Goal: Transaction & Acquisition: Purchase product/service

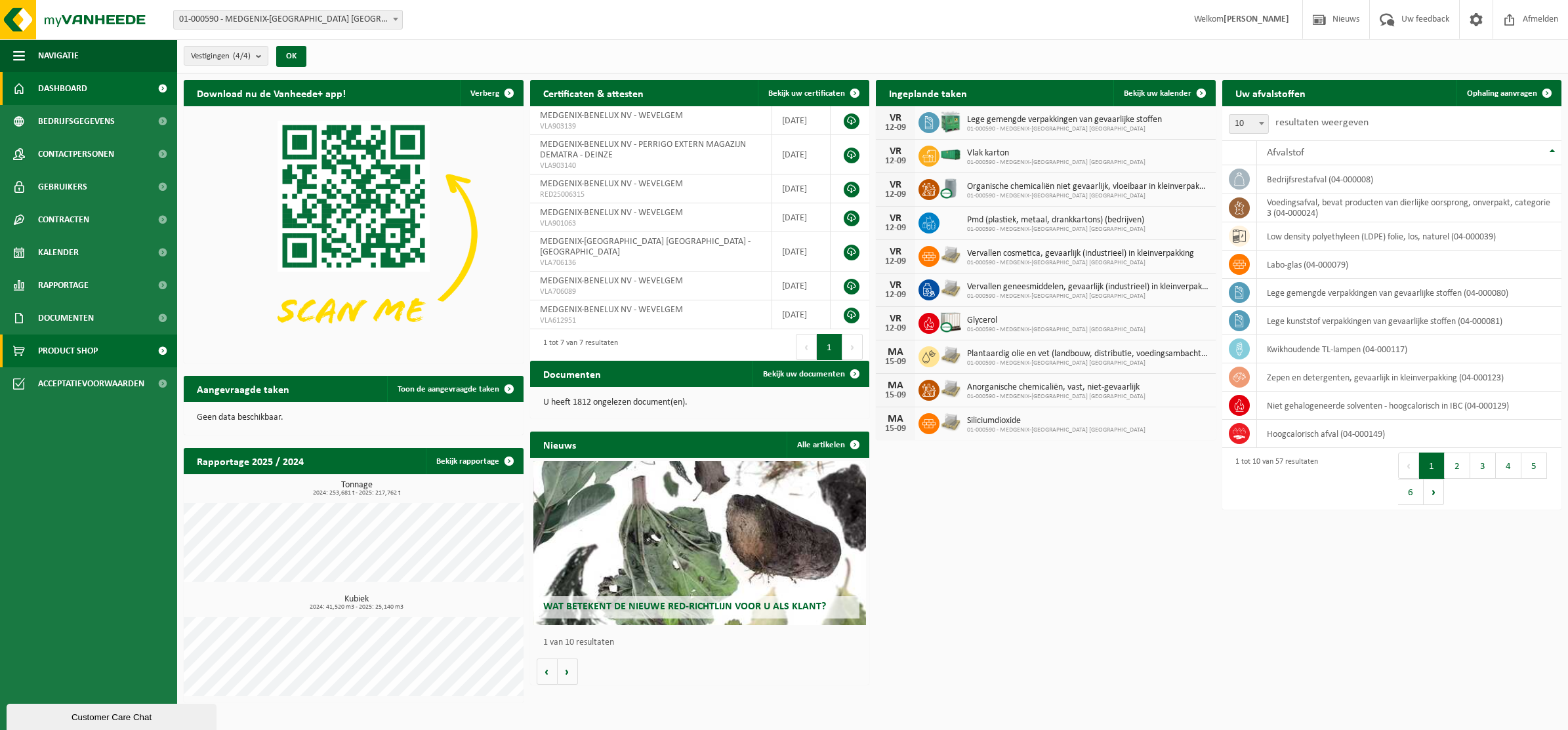
click at [76, 339] on span "Product Shop" at bounding box center [68, 351] width 60 height 33
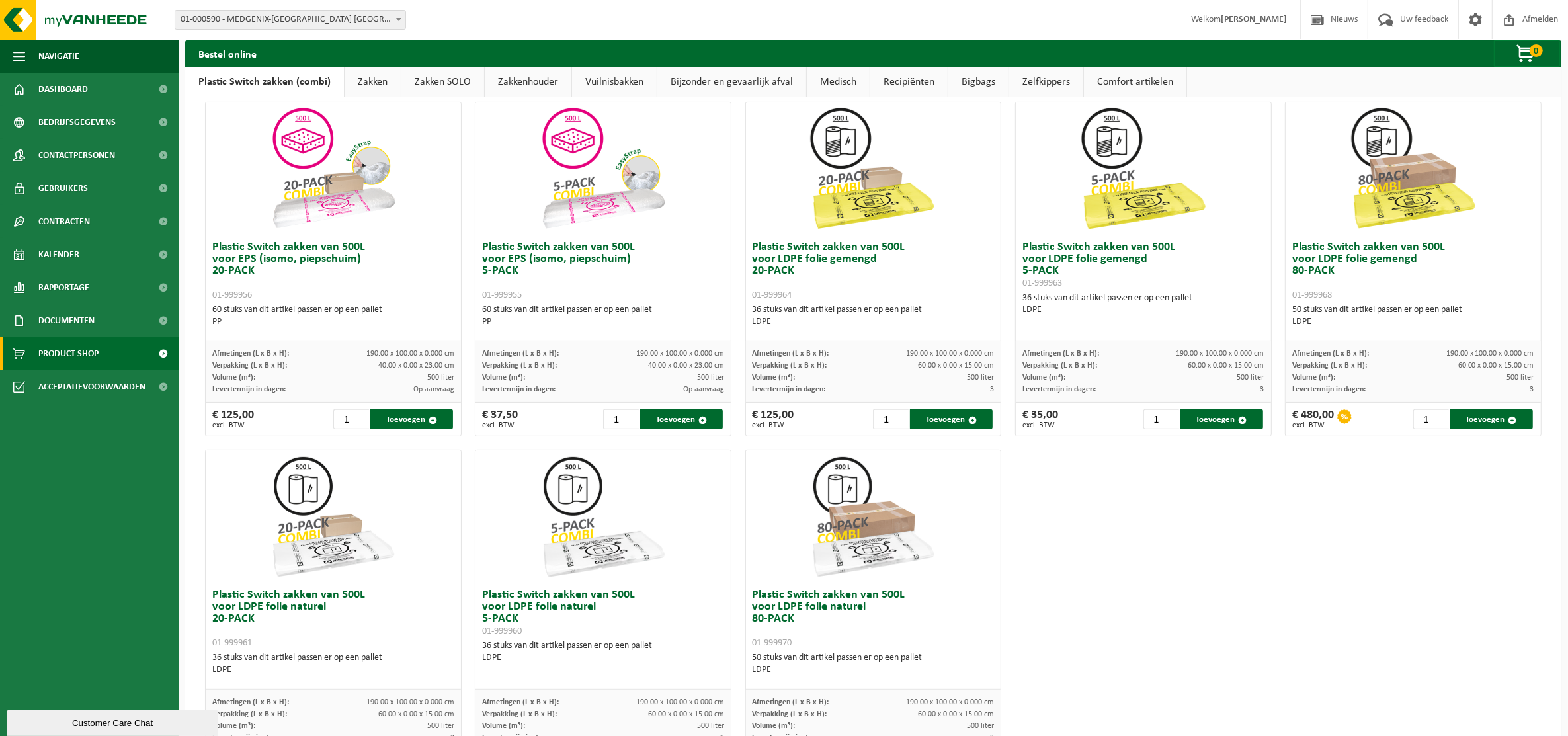
scroll to position [507, 0]
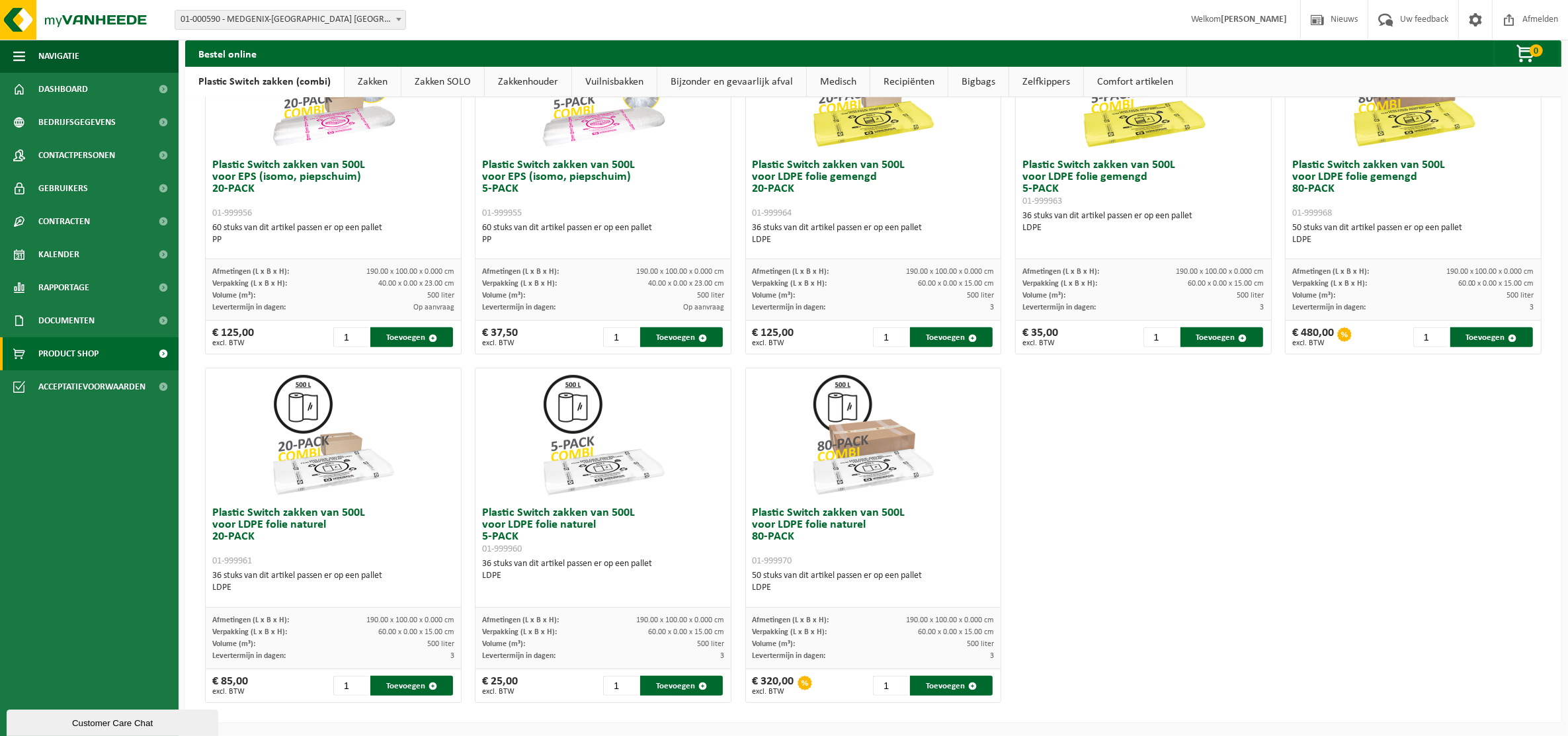
click at [430, 74] on link "Zakken SOLO" at bounding box center [442, 82] width 83 height 31
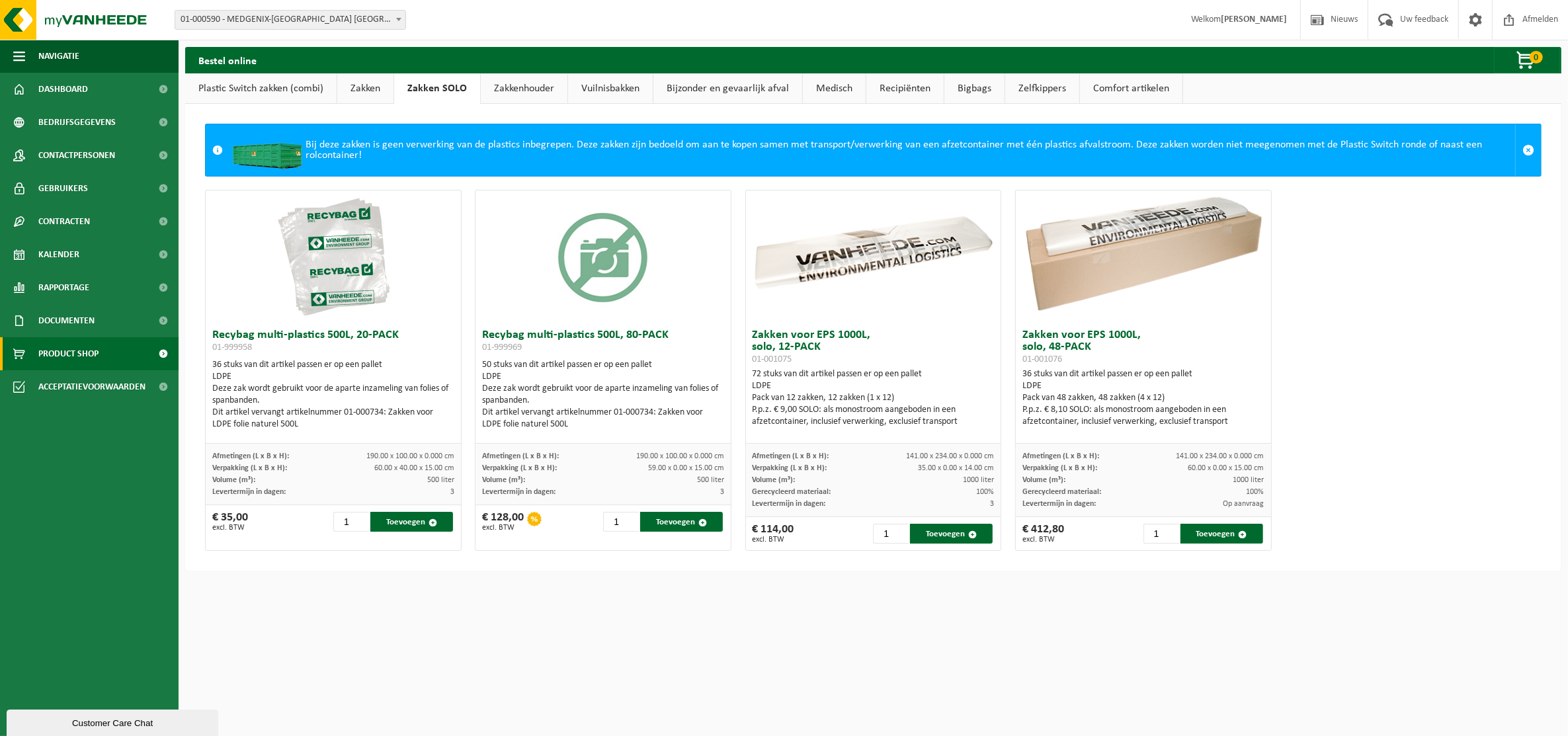
scroll to position [0, 0]
click at [251, 90] on link "Plastic Switch zakken (combi)" at bounding box center [261, 89] width 151 height 31
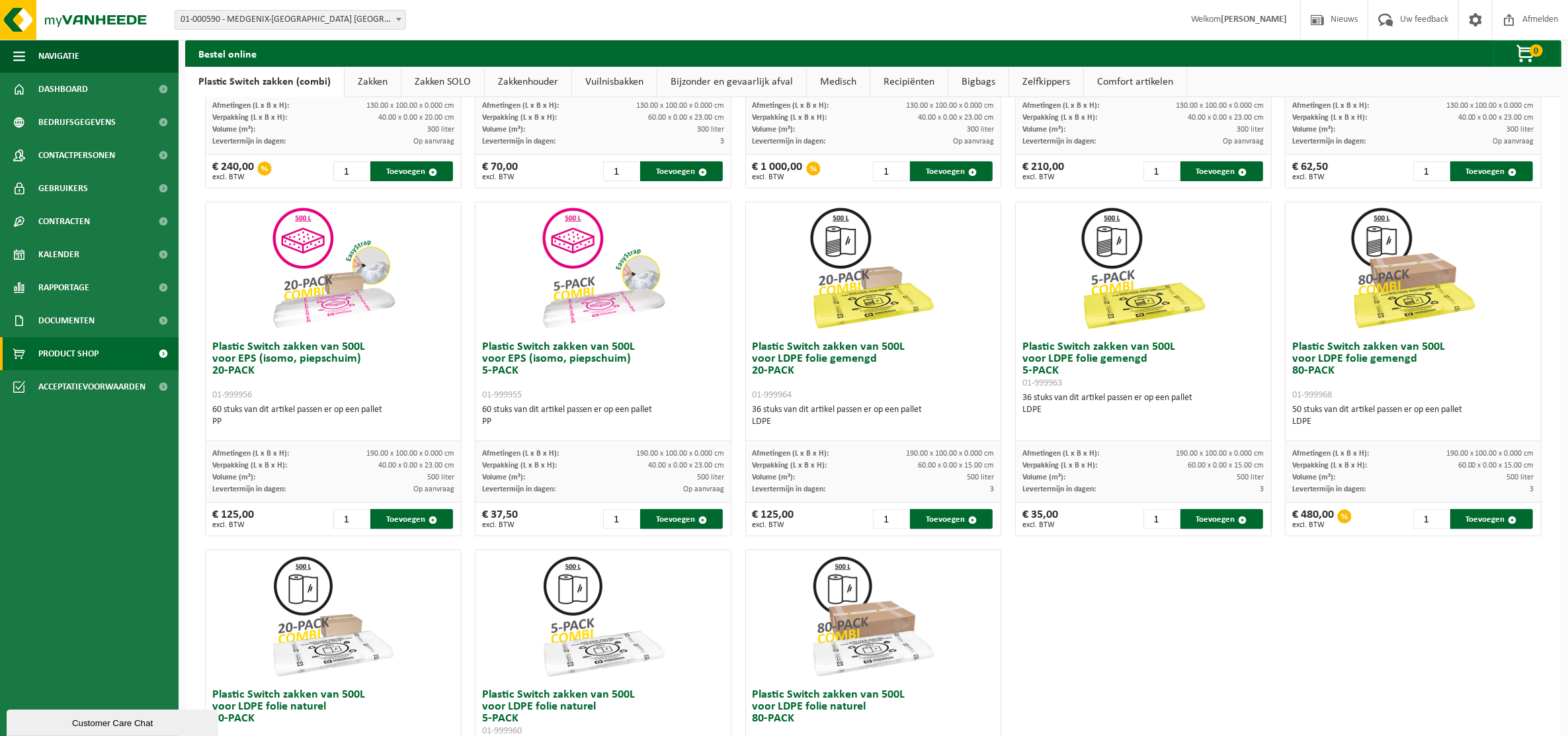
scroll to position [83, 0]
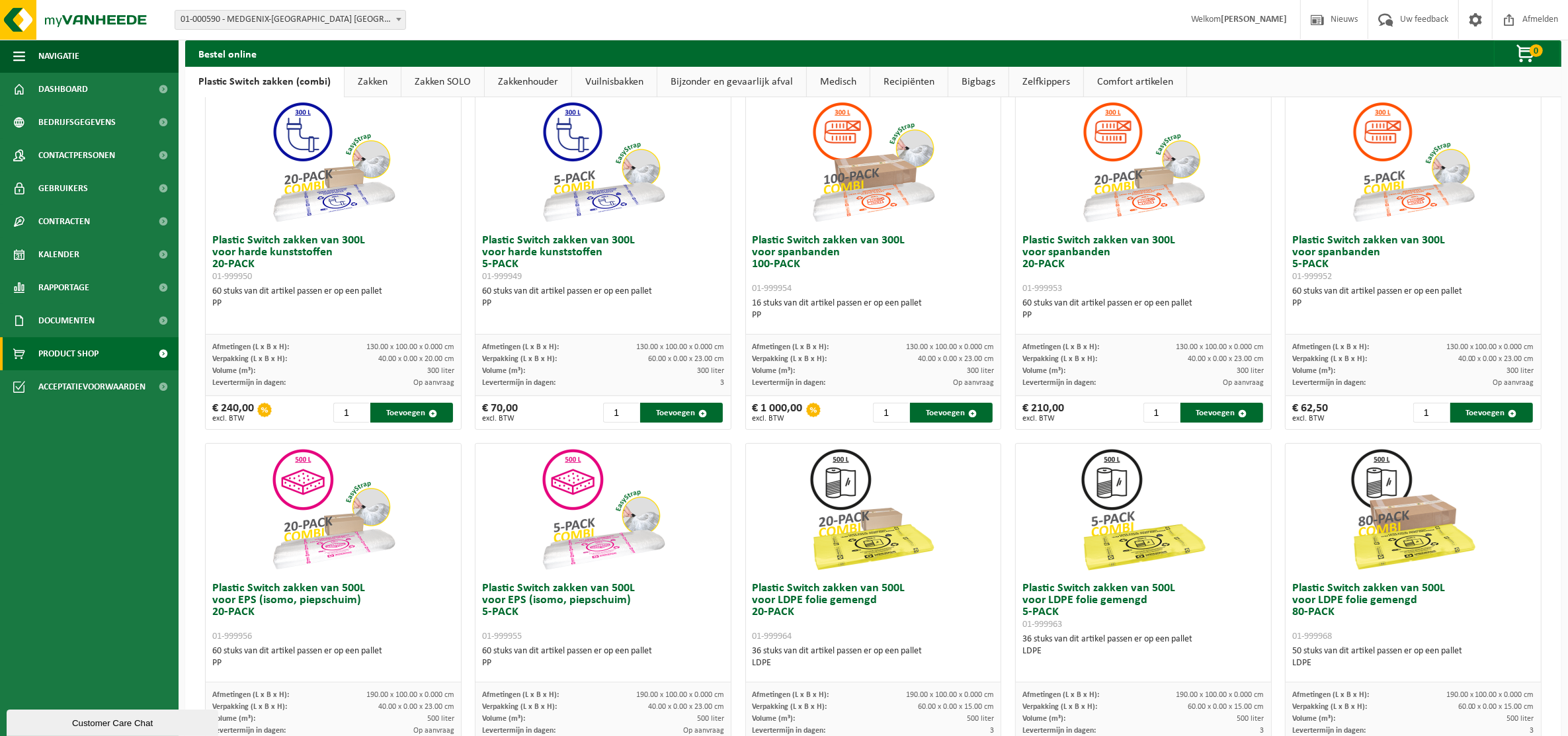
click at [435, 84] on link "Zakken SOLO" at bounding box center [442, 82] width 83 height 31
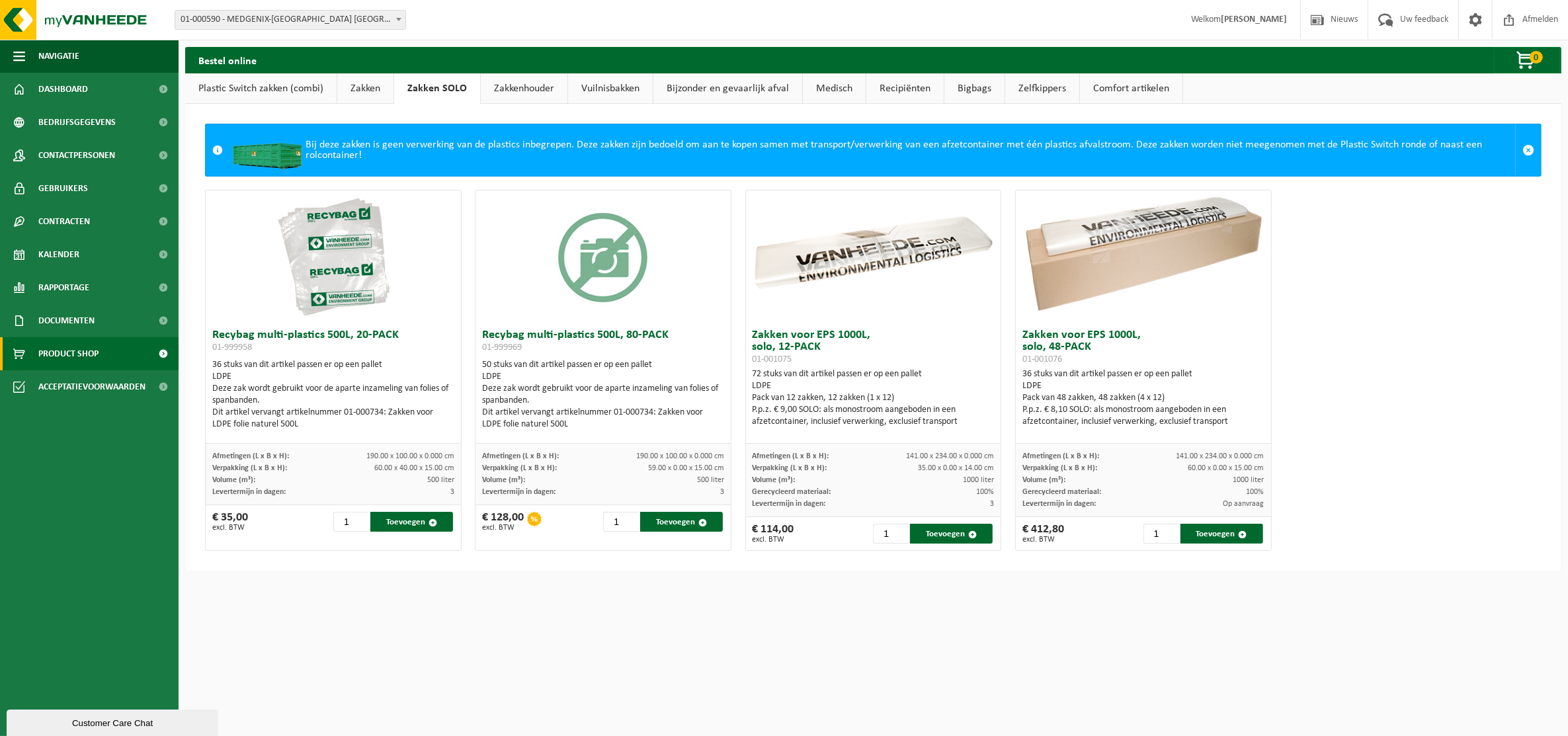
scroll to position [0, 0]
click at [255, 90] on link "Plastic Switch zakken (combi)" at bounding box center [261, 89] width 151 height 31
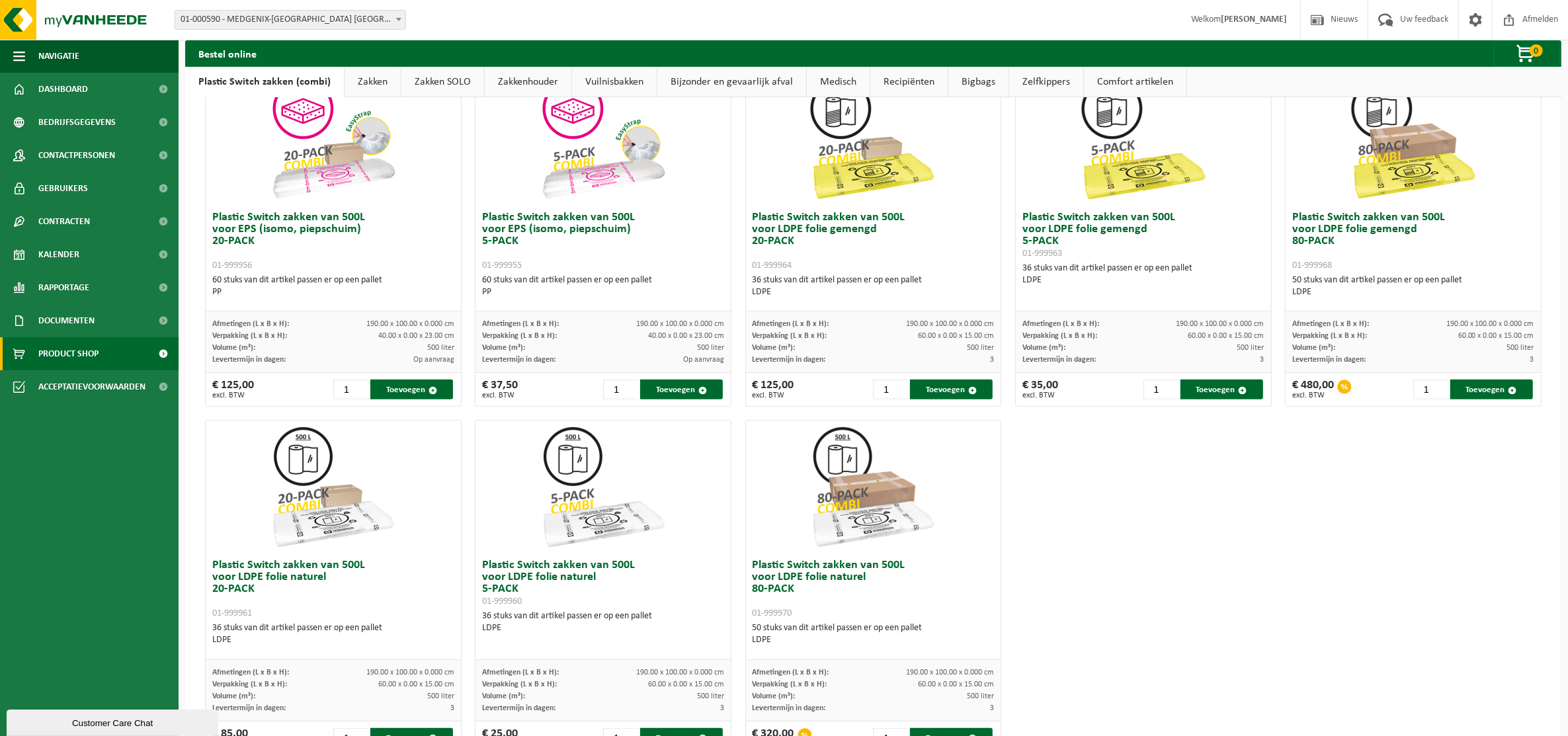
scroll to position [414, 0]
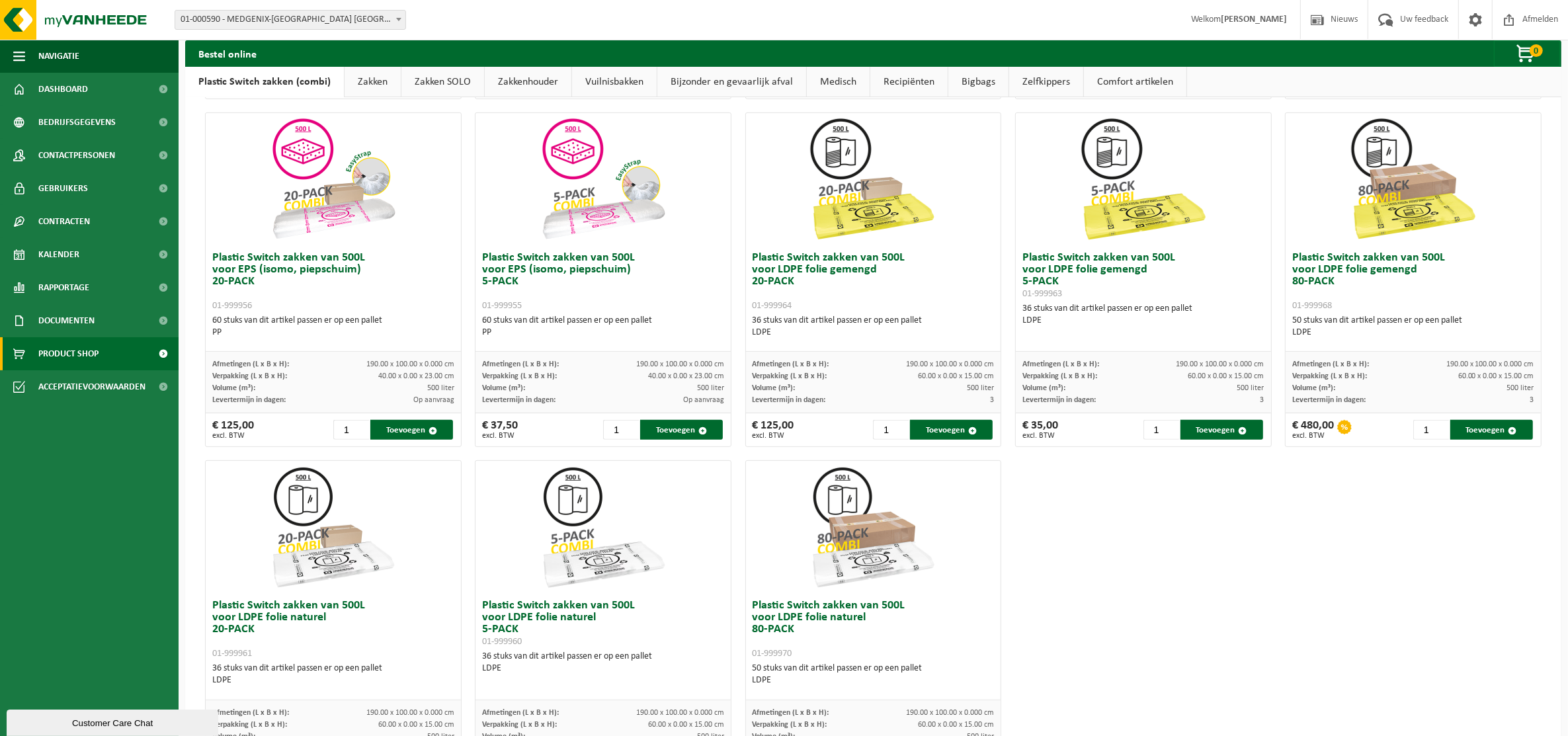
click at [370, 84] on link "Zakken" at bounding box center [372, 82] width 56 height 31
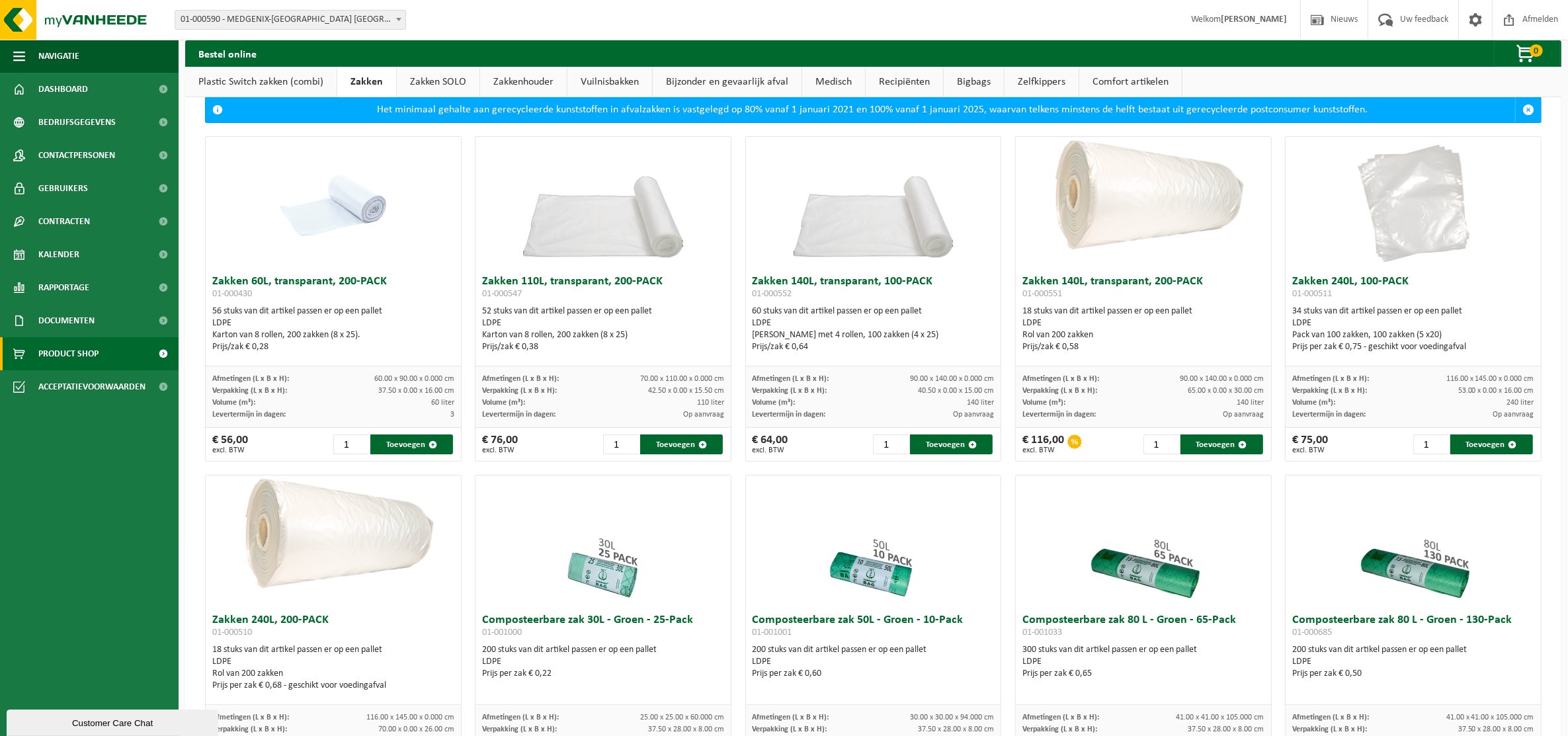
scroll to position [0, 0]
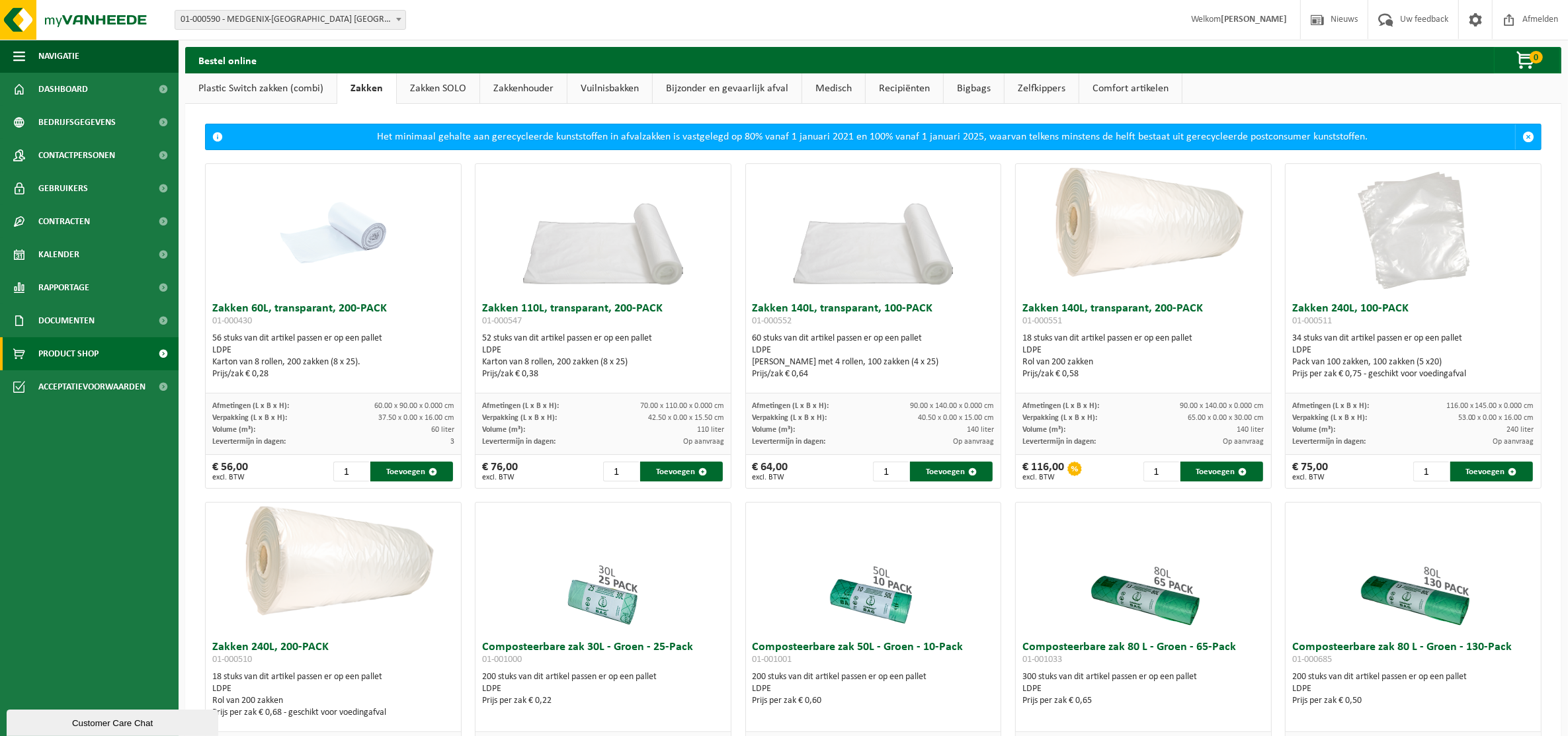
click at [443, 87] on link "Zakken SOLO" at bounding box center [438, 89] width 83 height 31
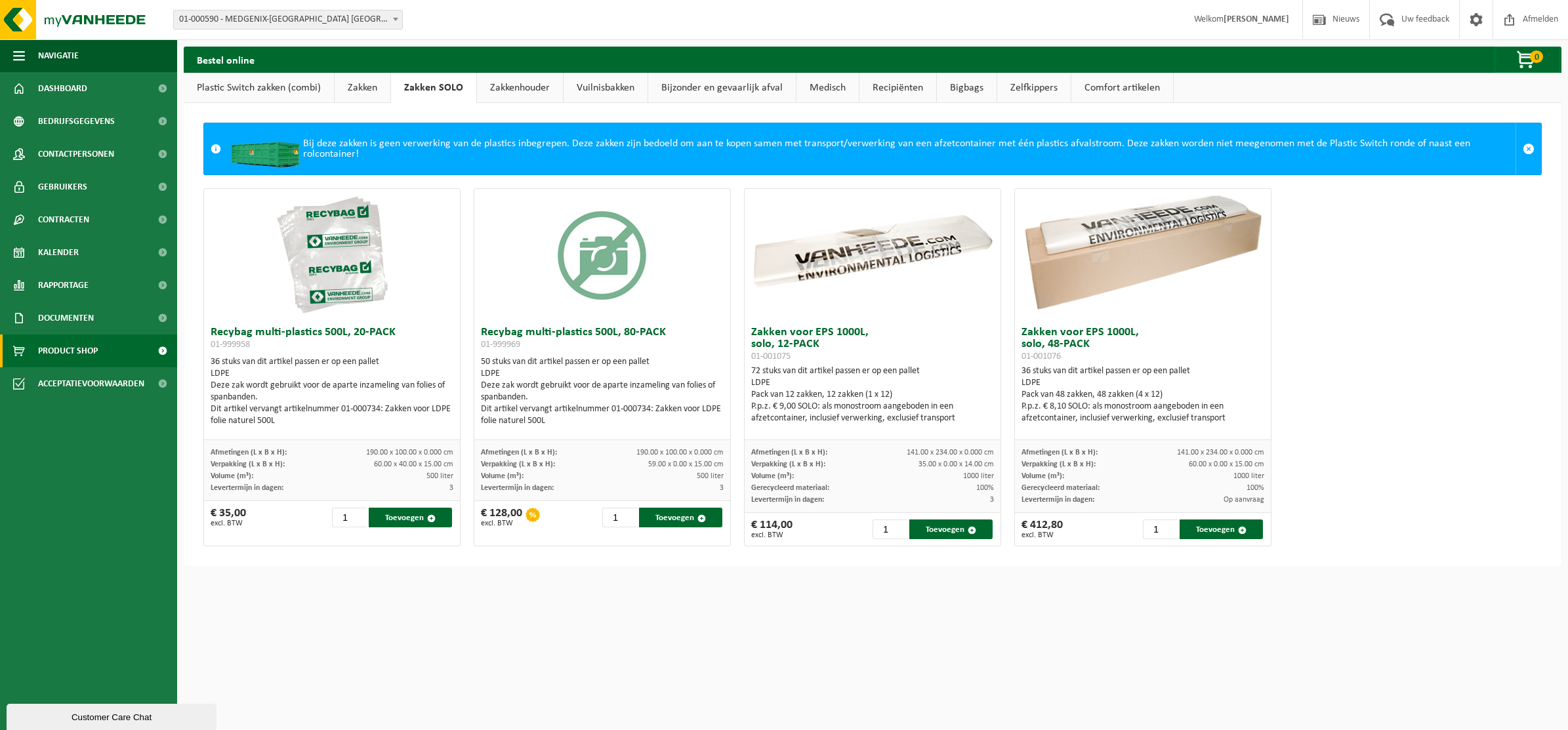
click at [355, 78] on link "Zakken" at bounding box center [362, 88] width 56 height 30
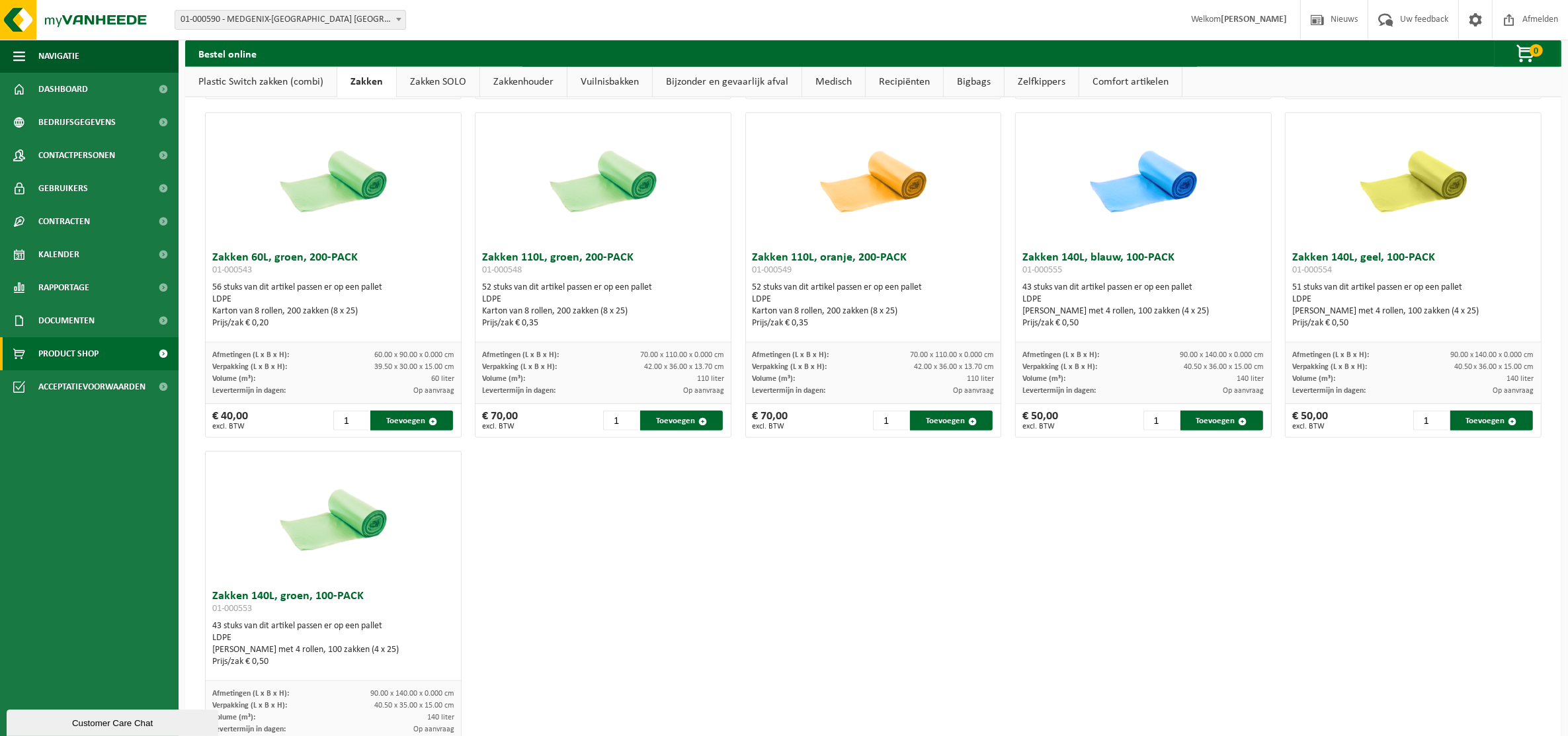
scroll to position [1482, 0]
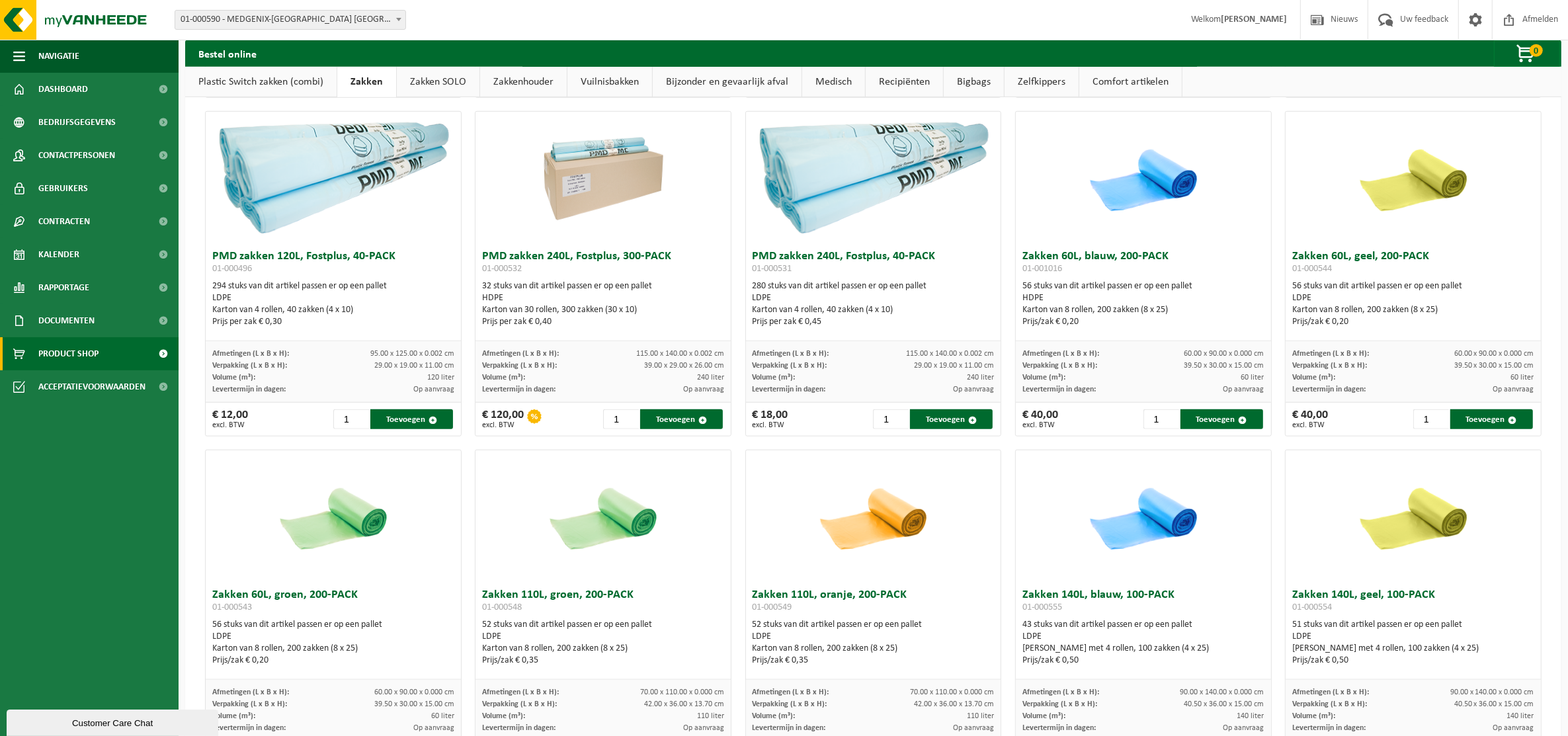
click at [283, 84] on link "Plastic Switch zakken (combi)" at bounding box center [261, 82] width 151 height 31
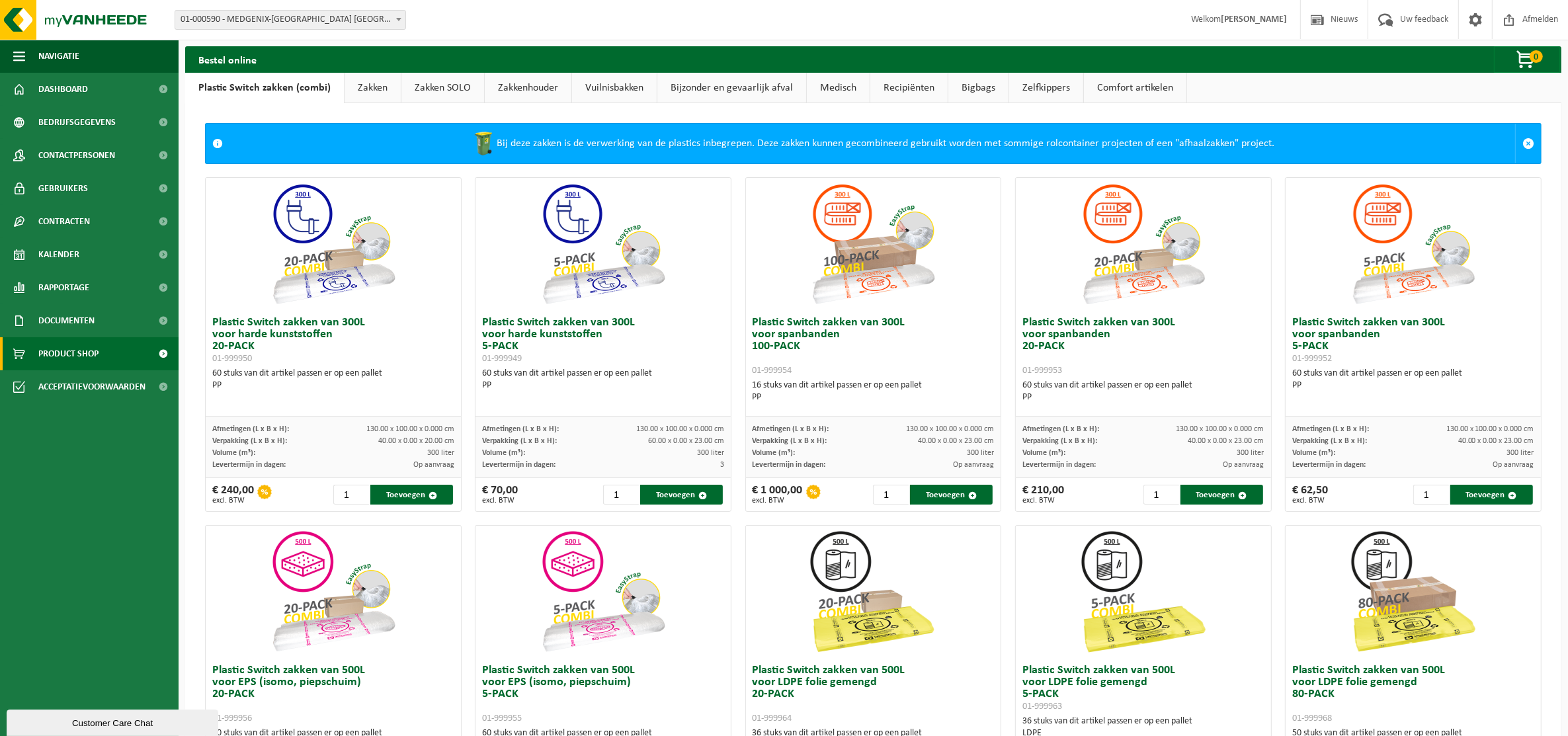
scroll to position [0, 0]
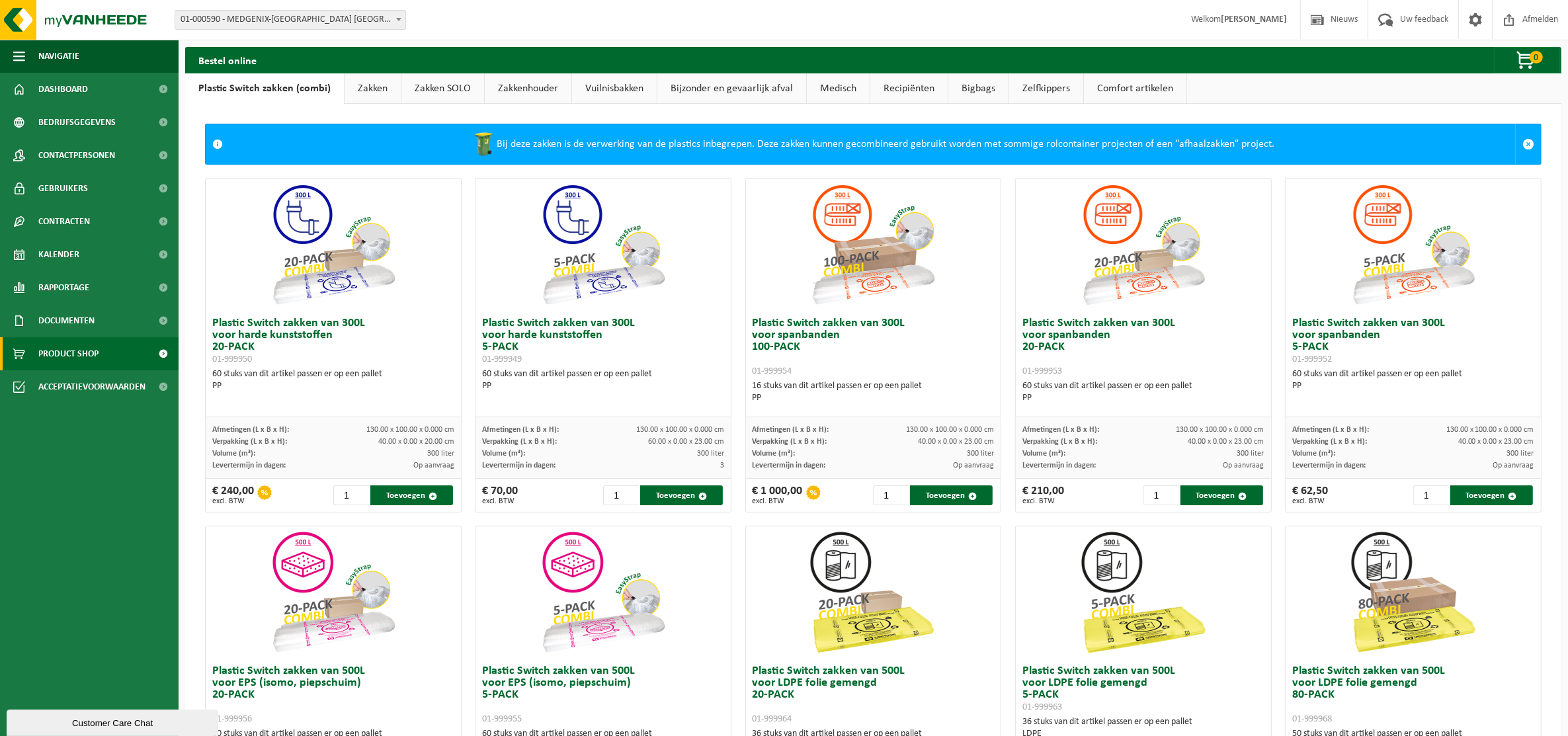
click at [359, 90] on link "Zakken" at bounding box center [372, 89] width 56 height 31
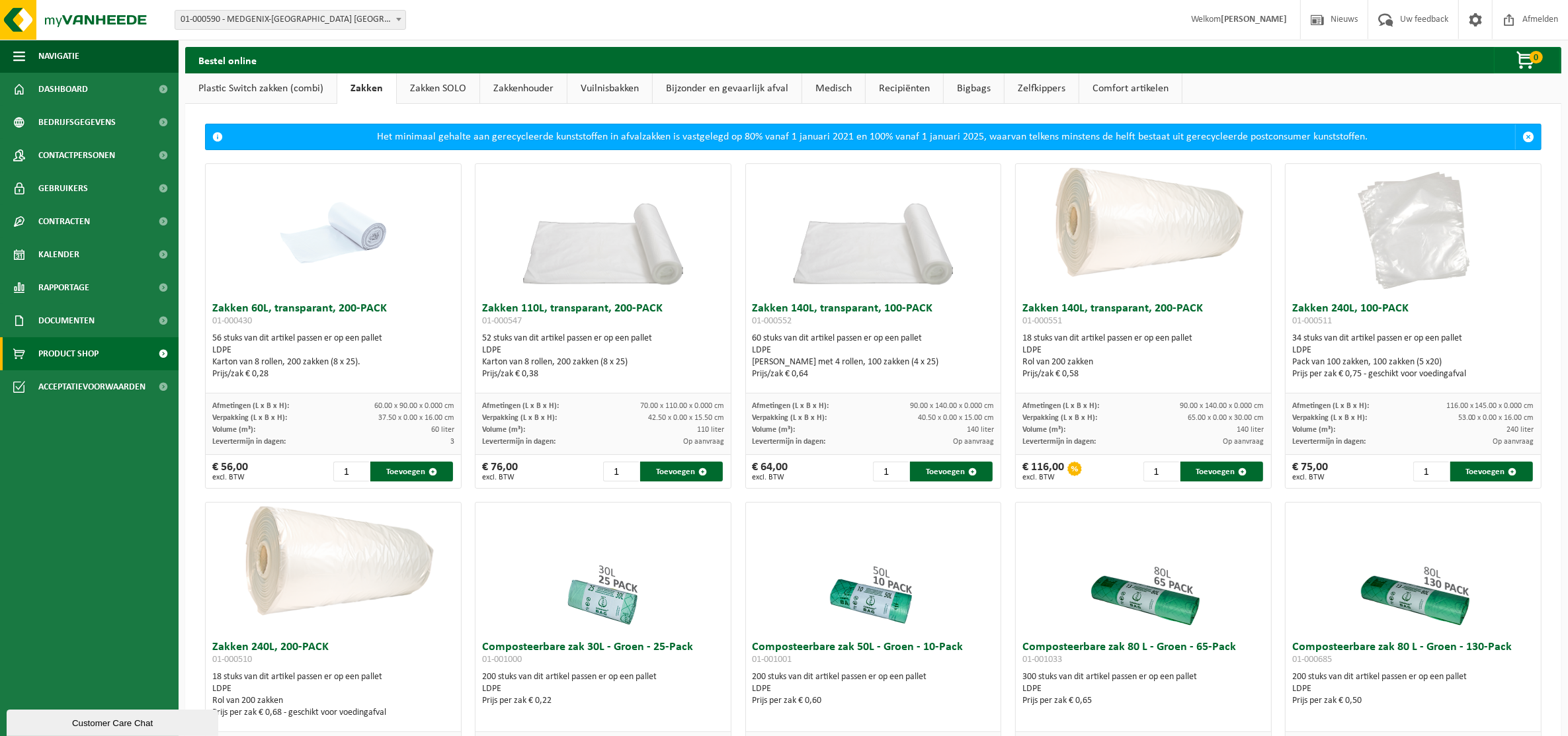
click at [266, 88] on link "Plastic Switch zakken (combi)" at bounding box center [261, 89] width 151 height 31
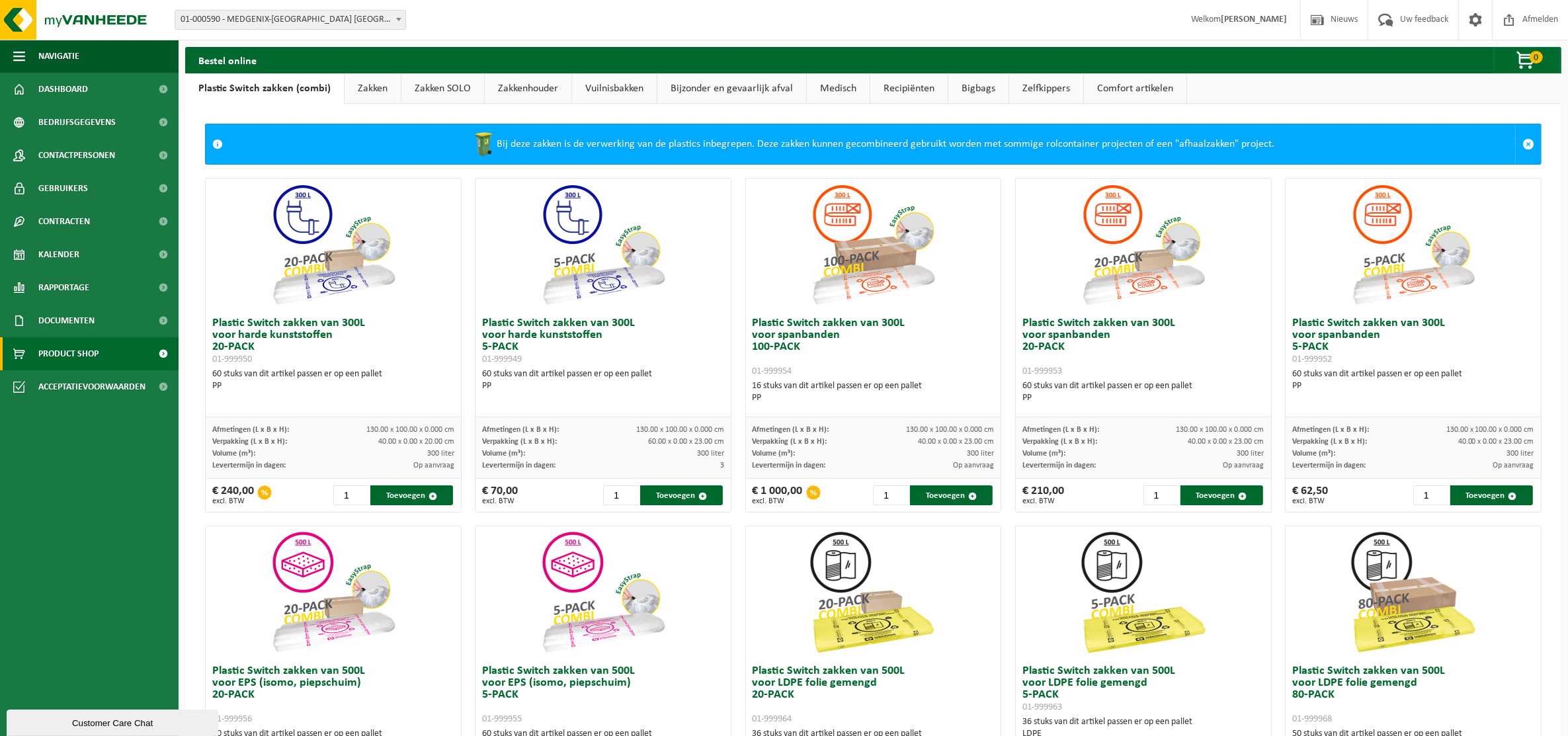
click at [926, 84] on link "Recipiënten" at bounding box center [909, 89] width 77 height 31
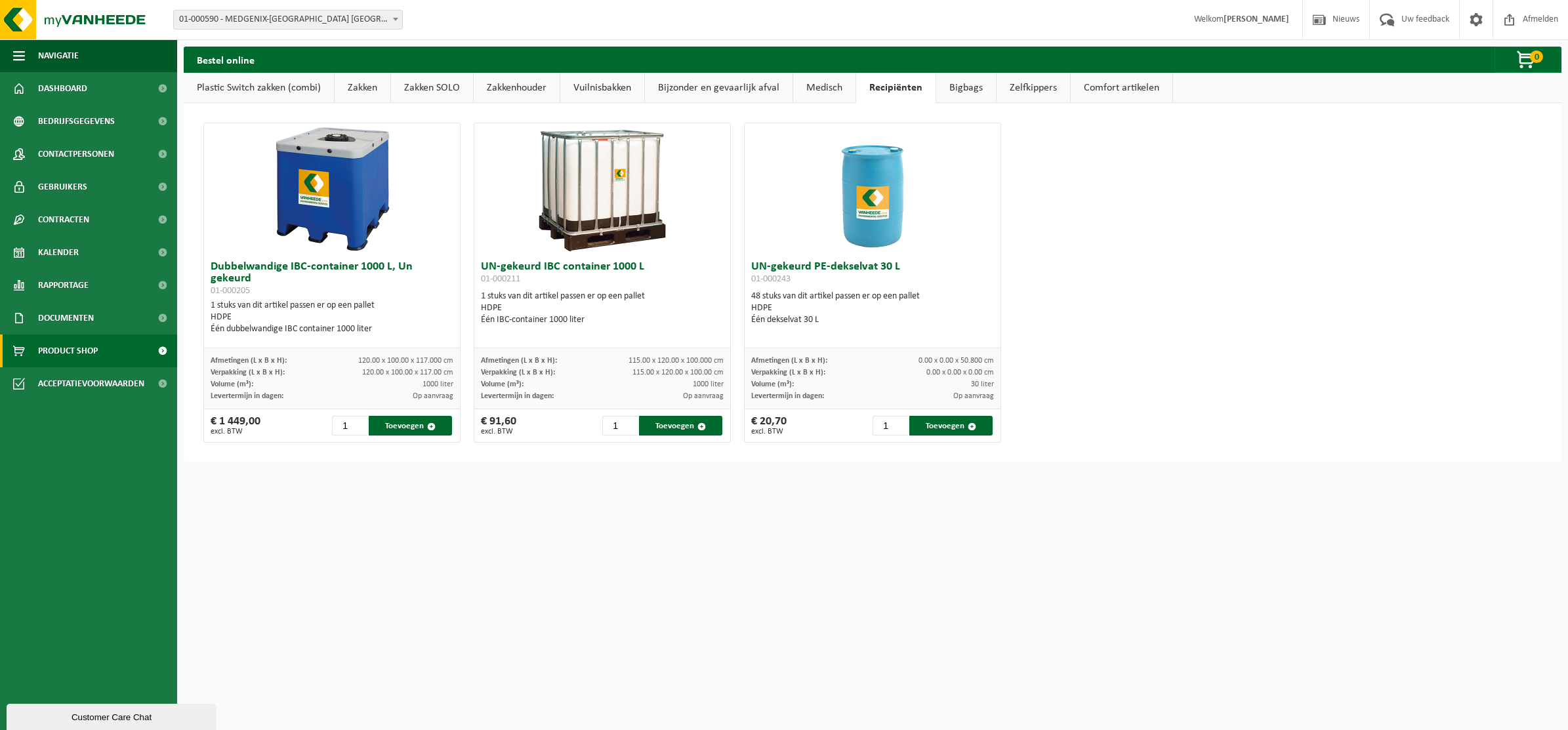
click at [947, 84] on link "Bigbags" at bounding box center [966, 88] width 60 height 30
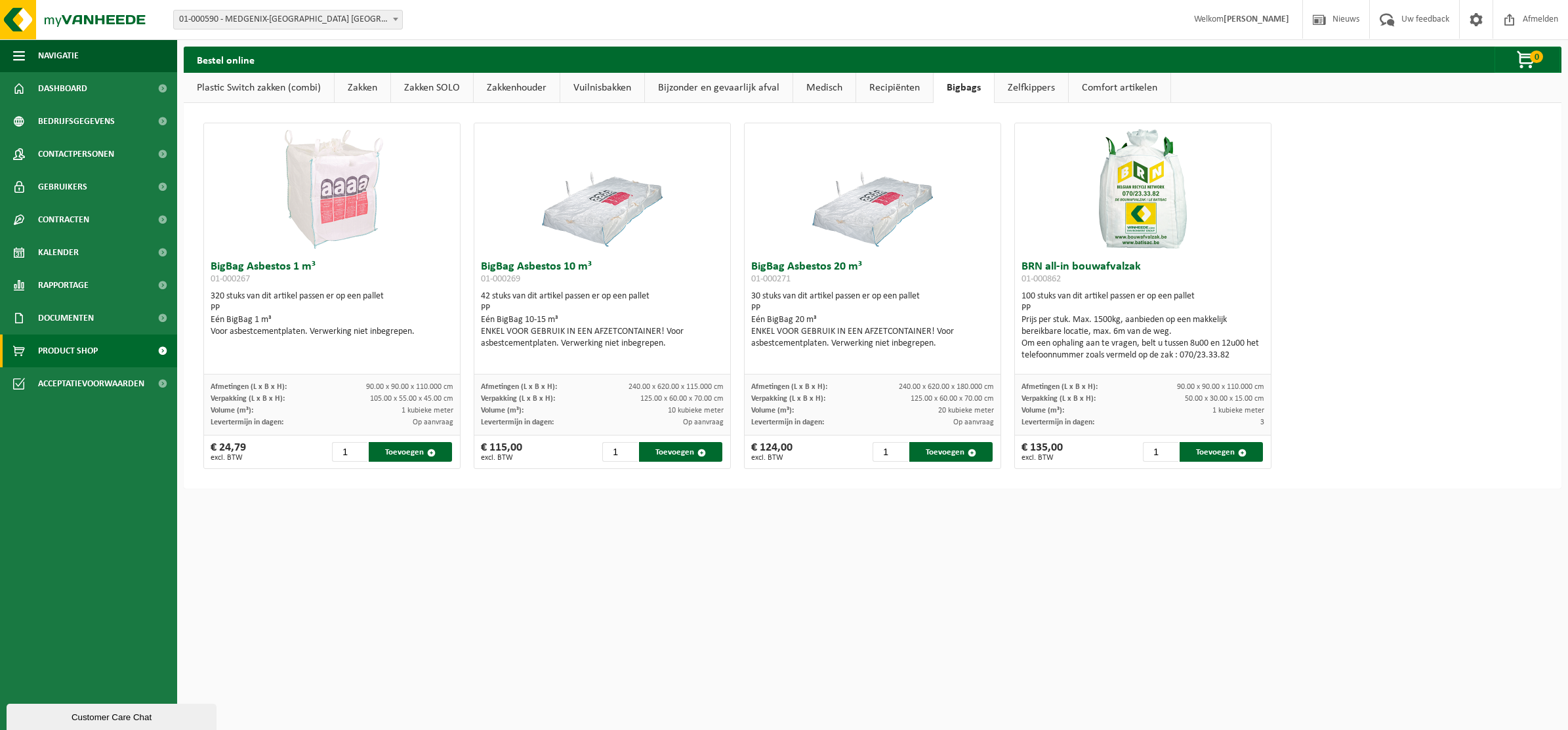
click at [1010, 82] on link "Zelfkippers" at bounding box center [1031, 88] width 73 height 30
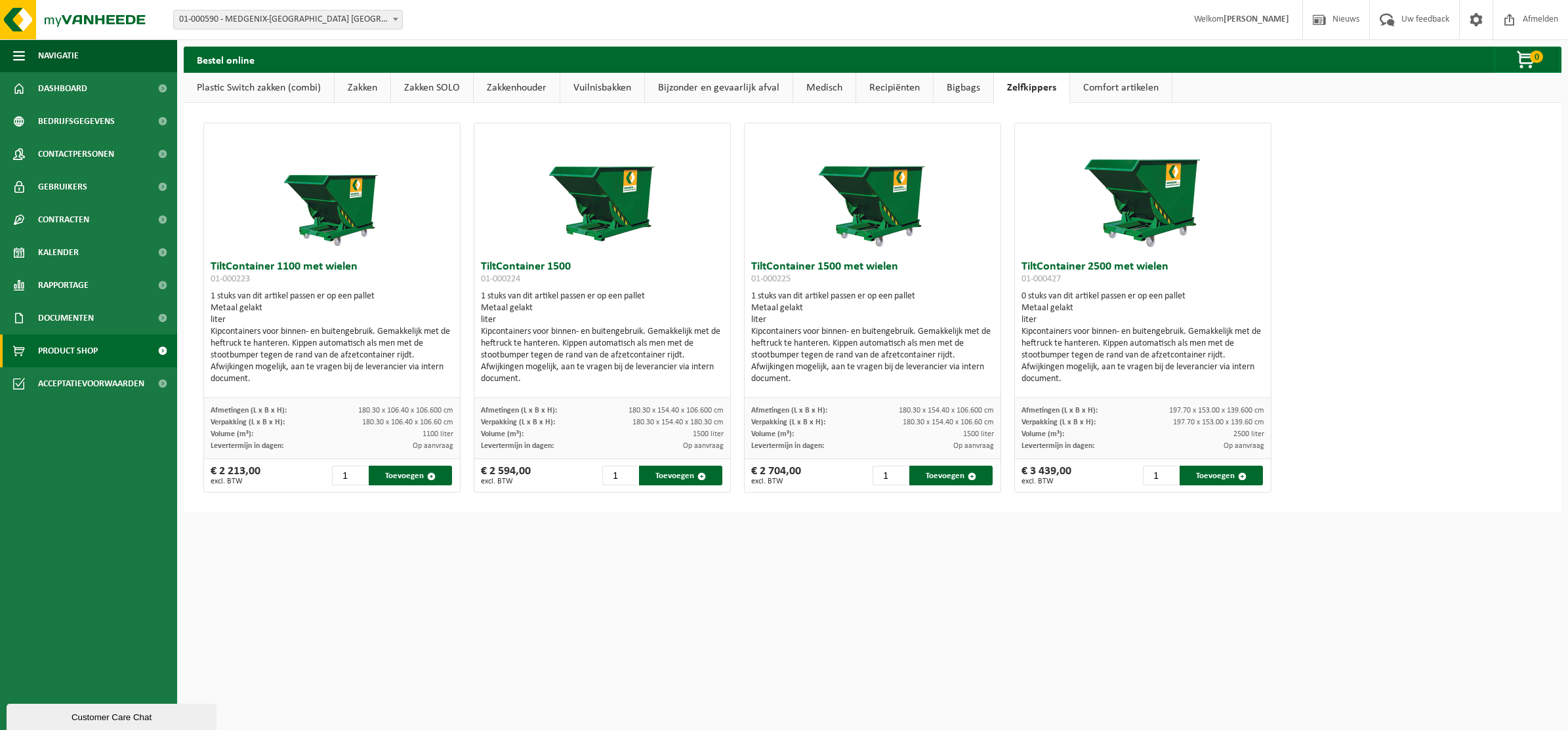
click at [1123, 90] on link "Comfort artikelen" at bounding box center [1120, 88] width 102 height 30
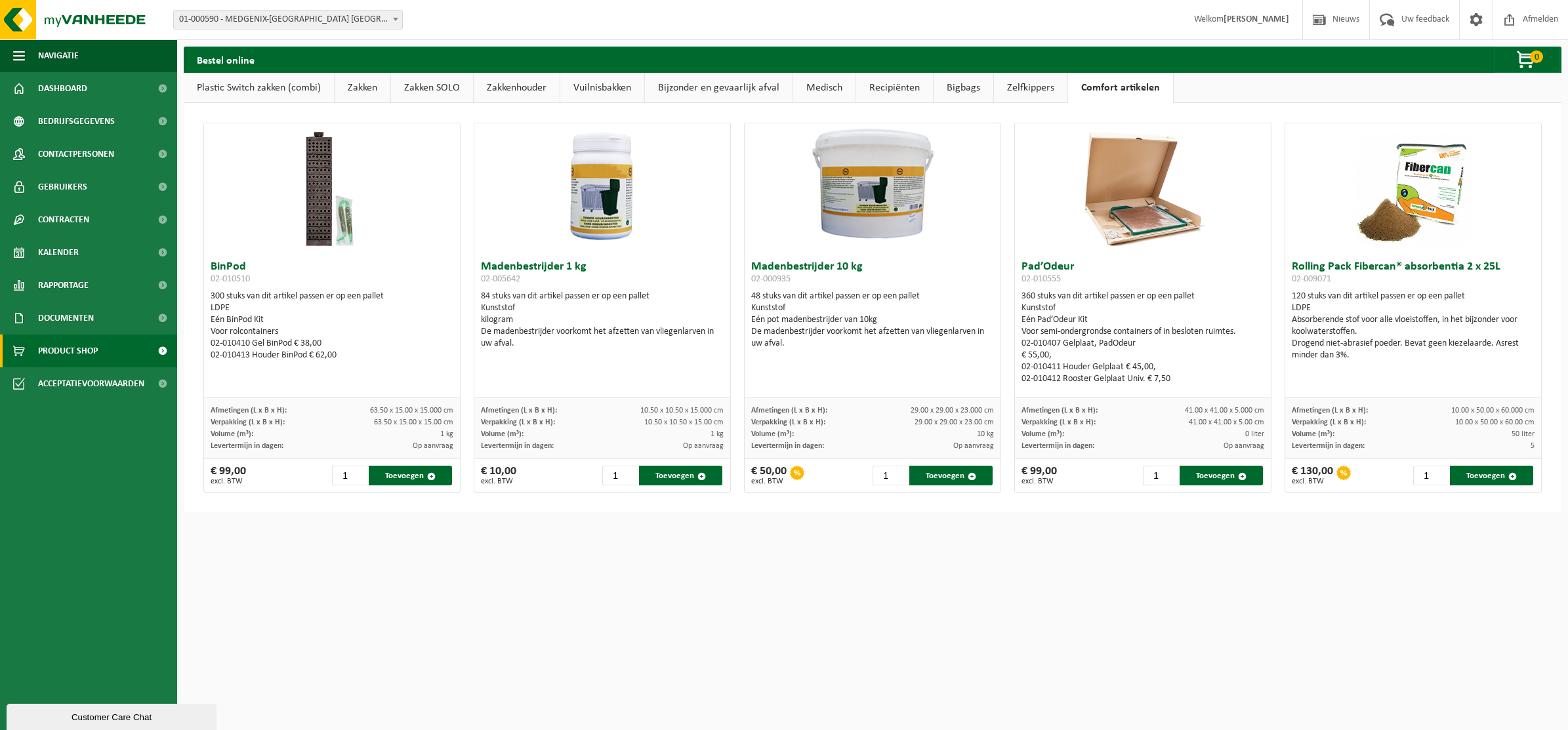
click at [233, 82] on link "Plastic Switch zakken (combi)" at bounding box center [259, 88] width 150 height 30
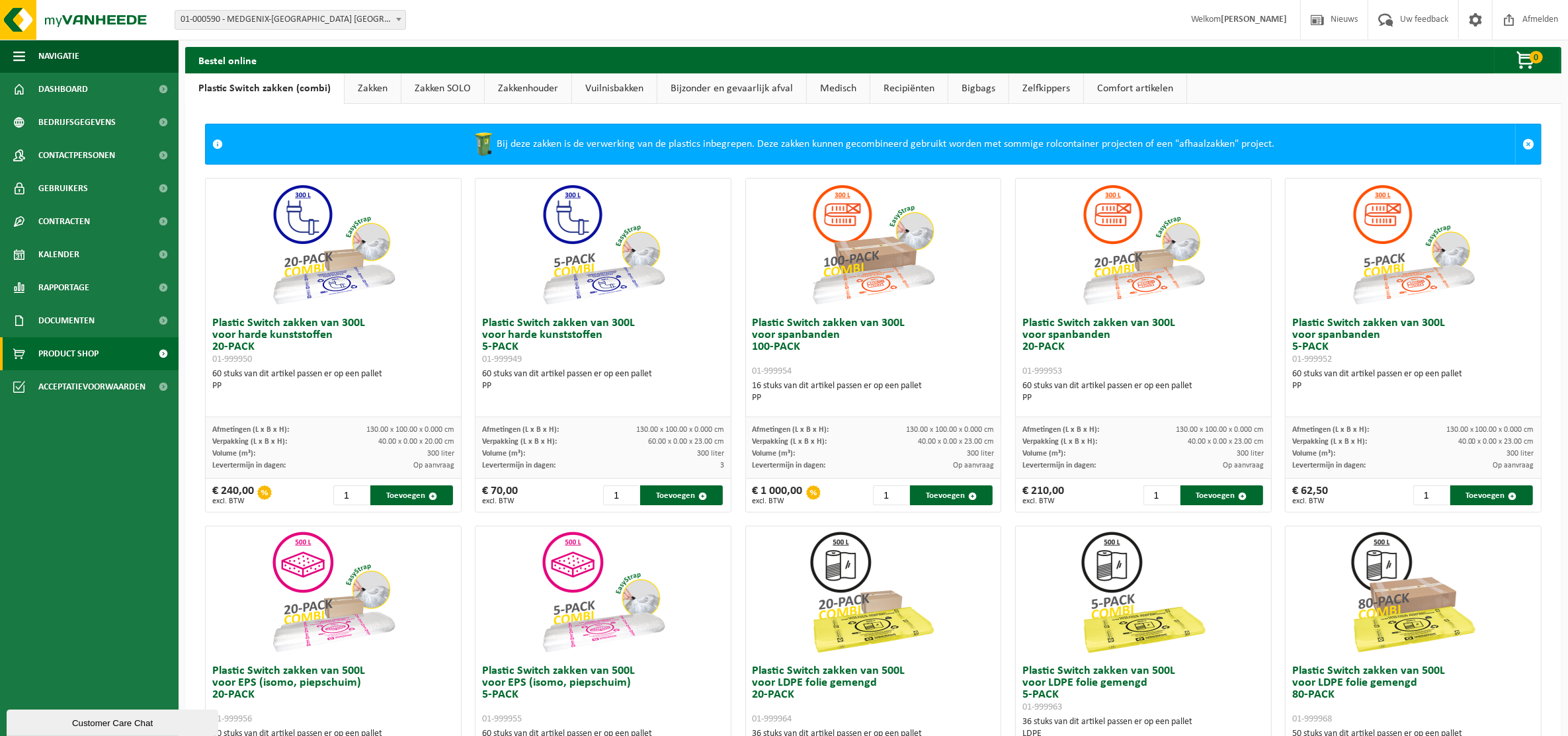
click at [378, 87] on link "Zakken" at bounding box center [372, 89] width 56 height 31
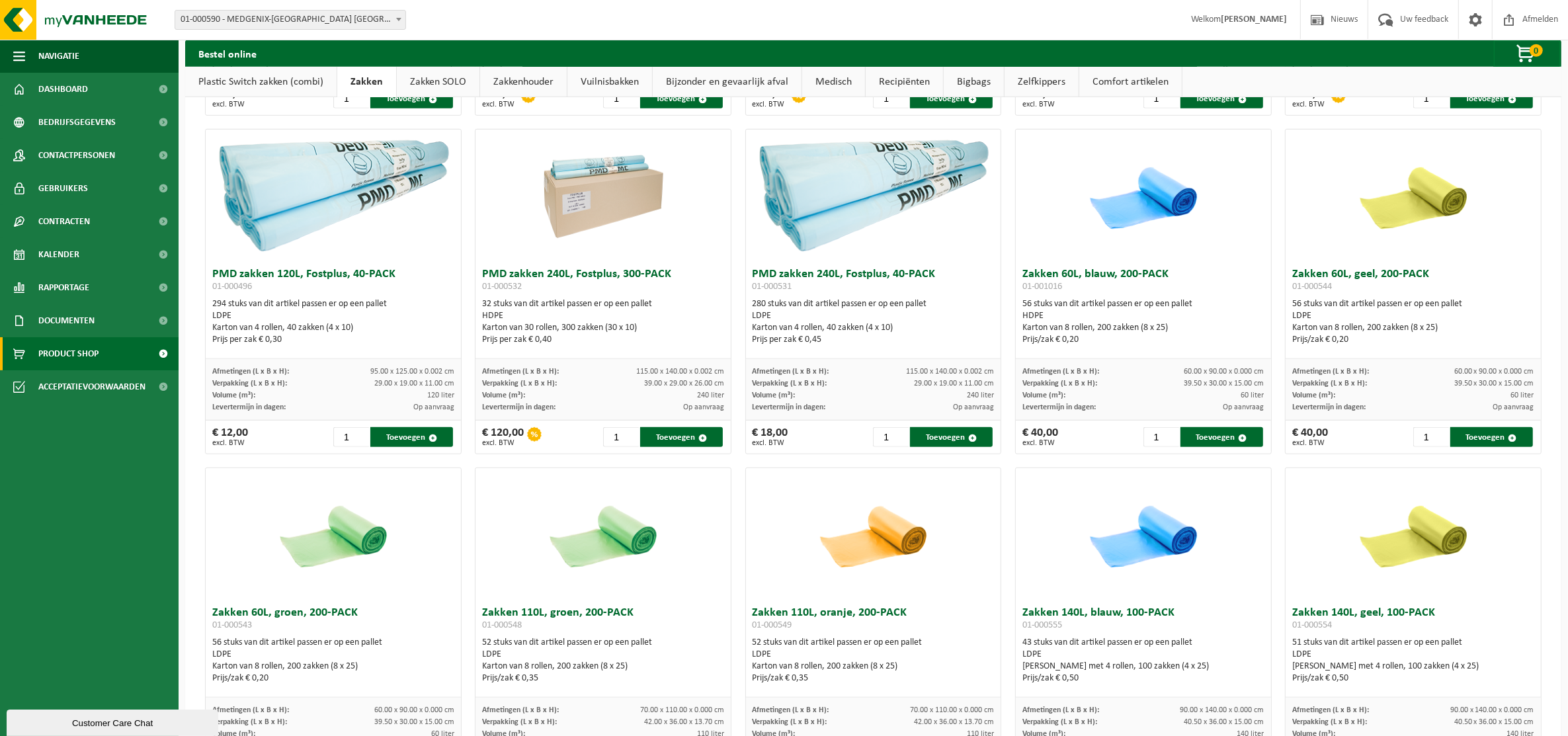
scroll to position [1158, 0]
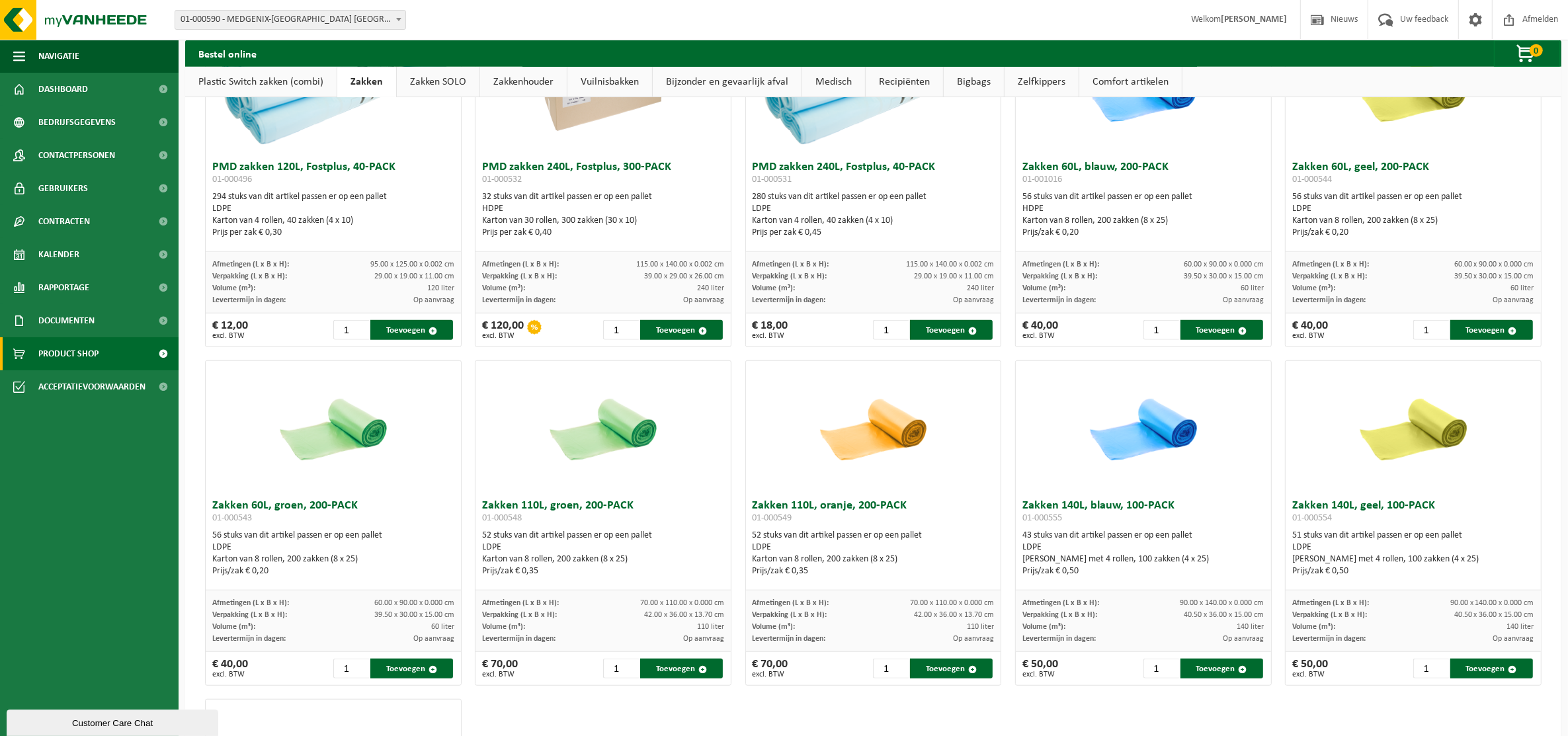
click at [437, 81] on link "Zakken SOLO" at bounding box center [438, 82] width 83 height 31
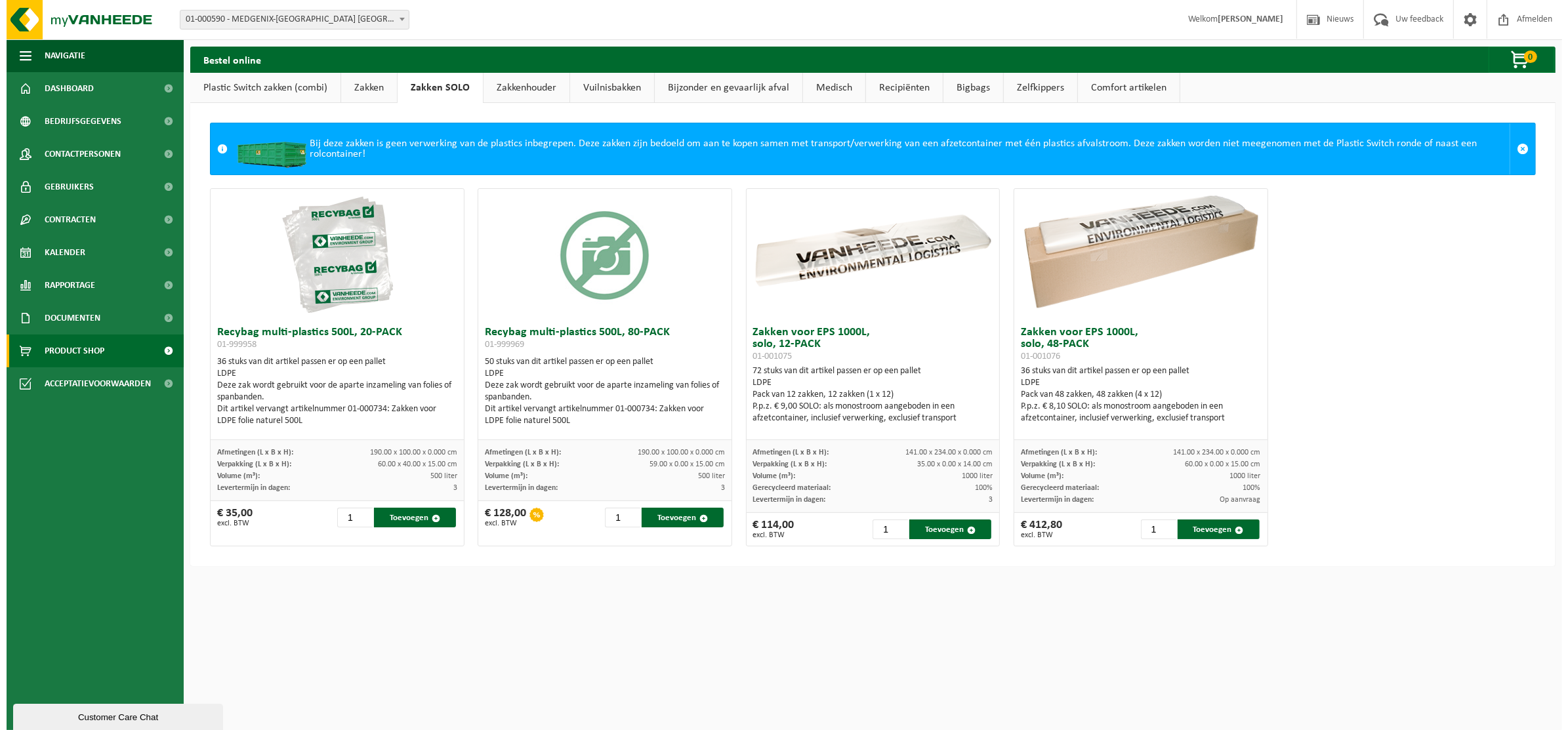
scroll to position [0, 0]
